Goal: Information Seeking & Learning: Learn about a topic

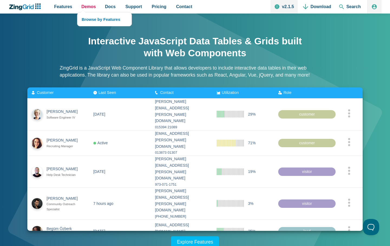
click at [92, 6] on span "Demos" at bounding box center [88, 6] width 14 height 7
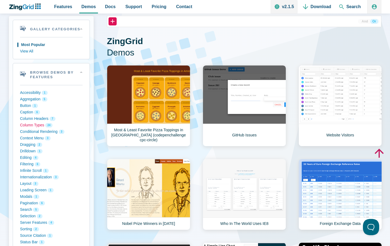
click at [32, 125] on button "Column Types 24" at bounding box center [51, 125] width 62 height 6
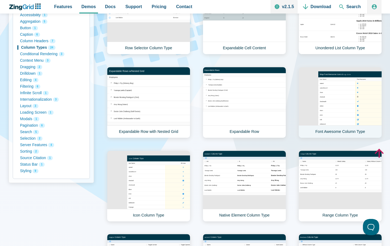
scroll to position [108, 0]
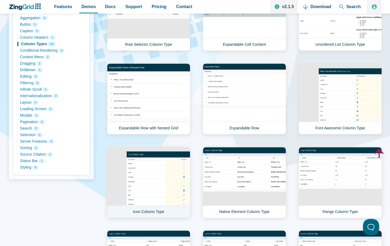
click at [147, 185] on link "Icon Column Type" at bounding box center [148, 182] width 83 height 71
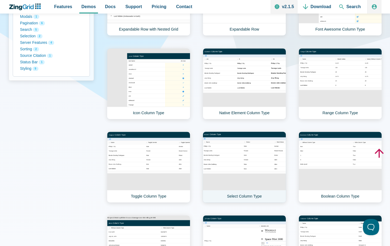
scroll to position [216, 0]
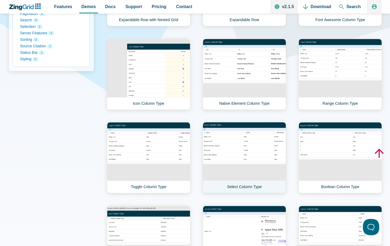
click at [244, 157] on link "Select Column Type" at bounding box center [243, 157] width 83 height 71
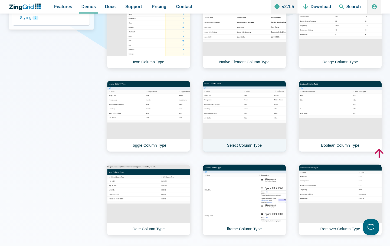
scroll to position [351, 0]
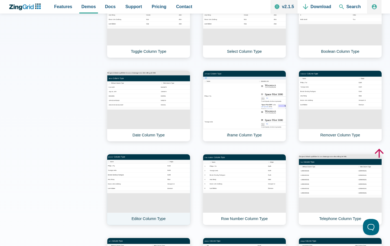
click at [161, 177] on link "Editor Column Type" at bounding box center [148, 189] width 83 height 71
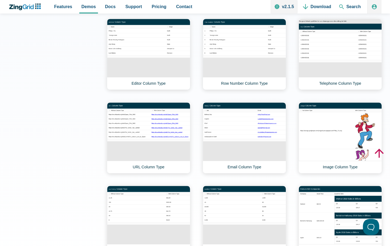
scroll to position [460, 0]
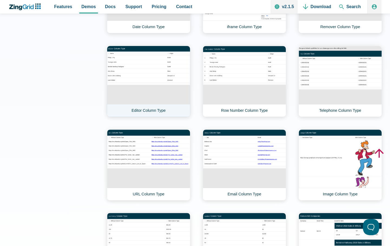
click at [151, 110] on link "Editor Column Type" at bounding box center [148, 81] width 83 height 71
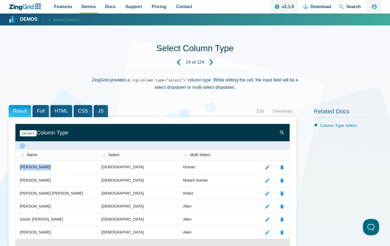
drag, startPoint x: 46, startPoint y: 170, endPoint x: 4, endPoint y: 171, distance: 42.4
click at [4, 171] on div "Select Column Type 14 of 124 ZingGrid provides a <zg-column type="select"> colu…" at bounding box center [195, 246] width 390 height 442
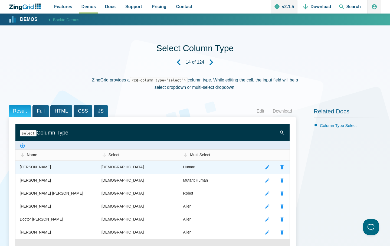
click at [144, 168] on zg-cell "Male" at bounding box center [138, 167] width 82 height 13
click at [118, 168] on zg-cell "Male" at bounding box center [138, 167] width 82 height 13
click at [209, 166] on zg-cell "Human" at bounding box center [219, 167] width 82 height 13
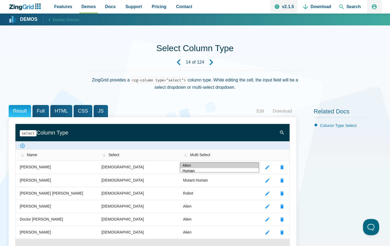
click at [209, 166] on option "Alien" at bounding box center [219, 164] width 78 height 5
select select "Robot"
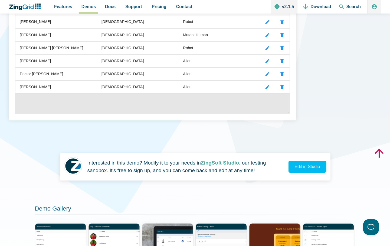
scroll to position [243, 0]
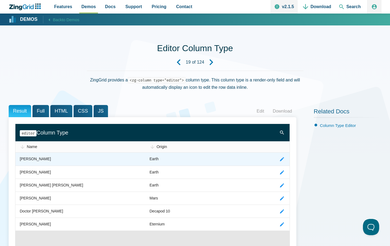
click at [285, 158] on zg-cell "App Content" at bounding box center [282, 158] width 15 height 13
click at [71, 163] on zg-cell "[PERSON_NAME]" at bounding box center [80, 158] width 130 height 13
click at [167, 161] on zg-cell "Earth" at bounding box center [210, 158] width 130 height 13
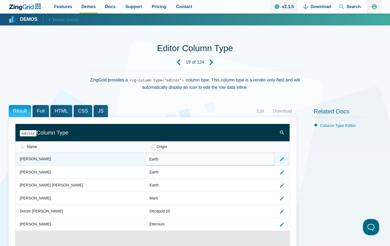
drag, startPoint x: 163, startPoint y: 160, endPoint x: 132, endPoint y: 162, distance: 30.6
click at [132, 162] on zg-table "Name Origin [PERSON_NAME] Earth [PERSON_NAME] Earth [PERSON_NAME] Bending [PERS…" at bounding box center [152, 185] width 274 height 89
click at [284, 158] on zg-cell "App Content" at bounding box center [282, 158] width 15 height 13
click at [281, 161] on zg-icon "editrecord" at bounding box center [281, 158] width 5 height 5
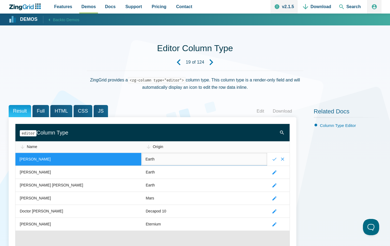
click at [171, 154] on input "Earth" at bounding box center [204, 159] width 126 height 13
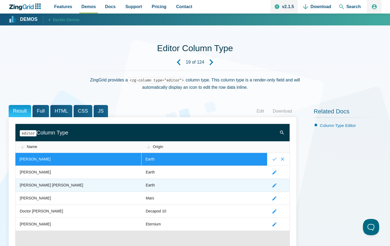
click at [211, 186] on zg-cell "Earth" at bounding box center [204, 184] width 126 height 13
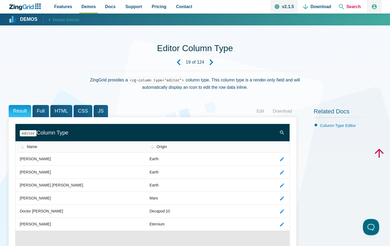
click at [353, 5] on span "Search" at bounding box center [349, 7] width 26 height 14
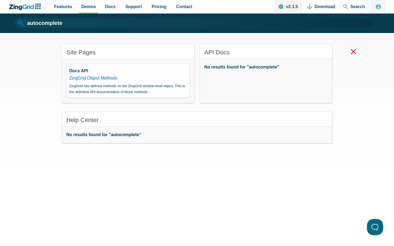
type input "autocomplete"
